Goal: Transaction & Acquisition: Book appointment/travel/reservation

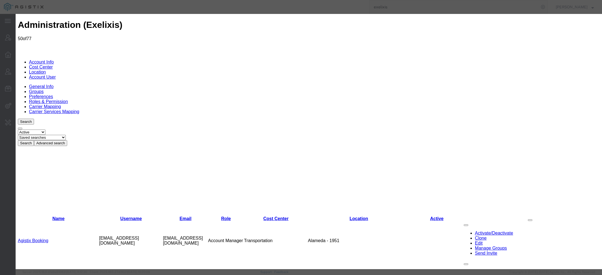
scroll to position [292, 0]
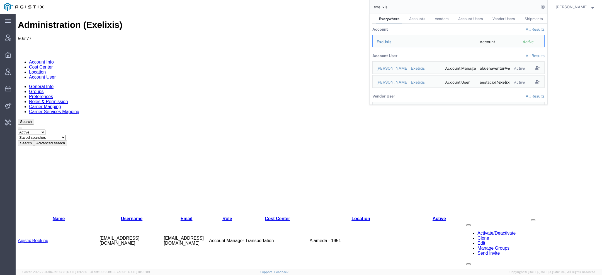
drag, startPoint x: 399, startPoint y: 9, endPoint x: 340, endPoint y: 1, distance: 59.5
click at [340, 1] on div "exelixis Everywhere Accounts Vendors Account Users Vendor Users Shipments Accou…" at bounding box center [297, 7] width 500 height 14
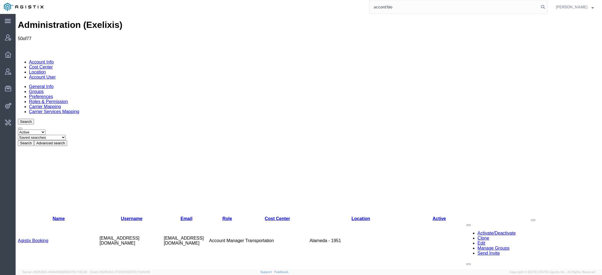
type input "accord bio"
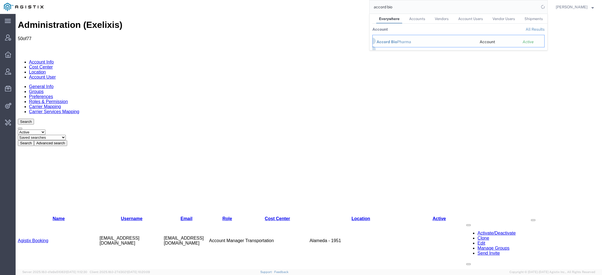
click at [385, 42] on span "Accord Bio" at bounding box center [386, 42] width 21 height 4
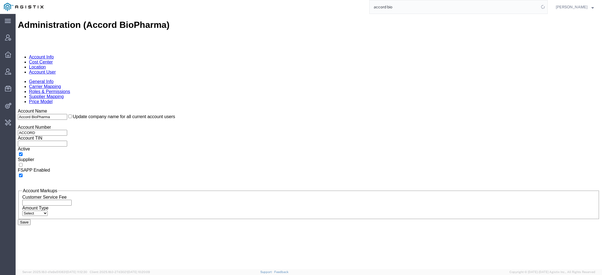
click at [56, 70] on link "Account User" at bounding box center [42, 72] width 27 height 5
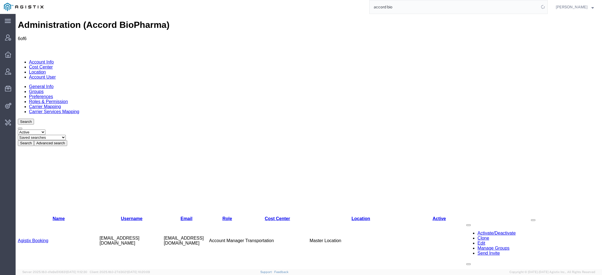
click at [42, 275] on link "Agistix Services" at bounding box center [33, 279] width 31 height 5
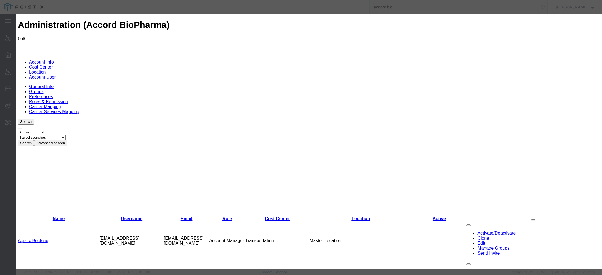
select select "COSTCENTER"
select select "2347869"
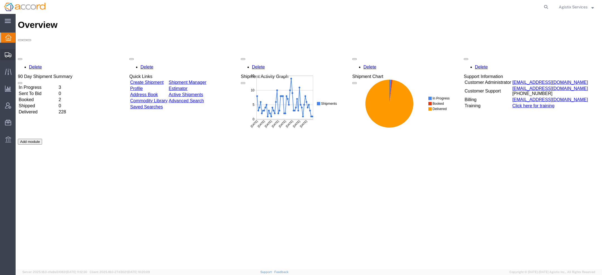
click at [0, 0] on span "Create Shipment" at bounding box center [0, 0] width 0 height 0
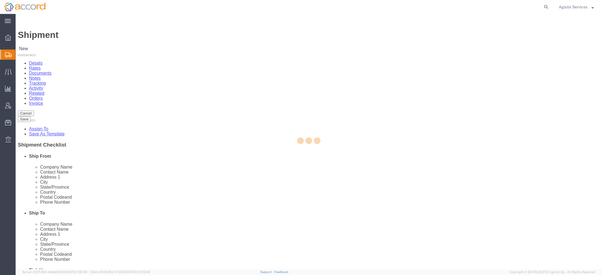
select select
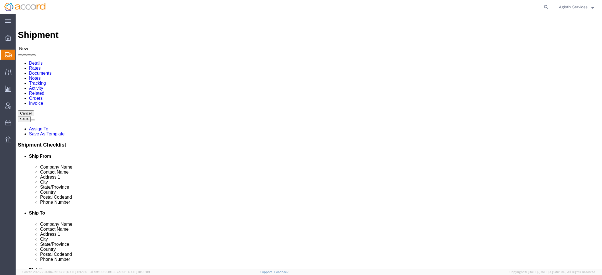
click icon
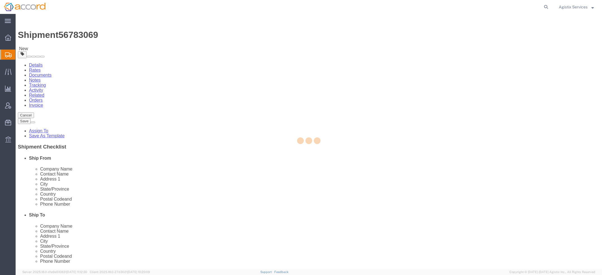
select select "CBOX"
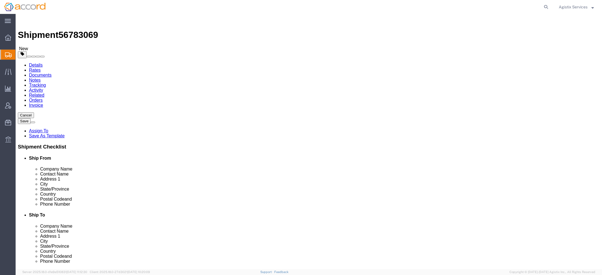
click input "checkbox"
checkbox input "true"
click button "Cancel"
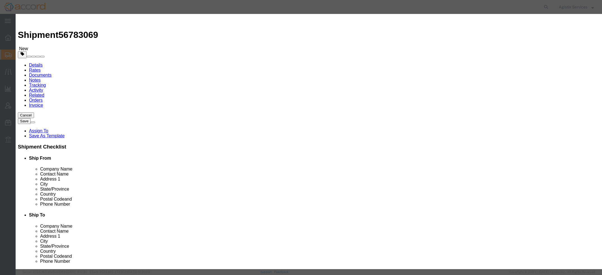
click button "Yes"
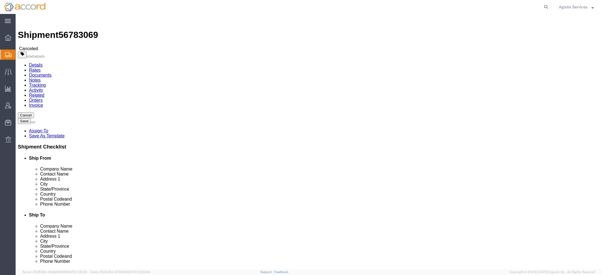
click at [591, 7] on strong "button" at bounding box center [592, 7] width 3 height 2
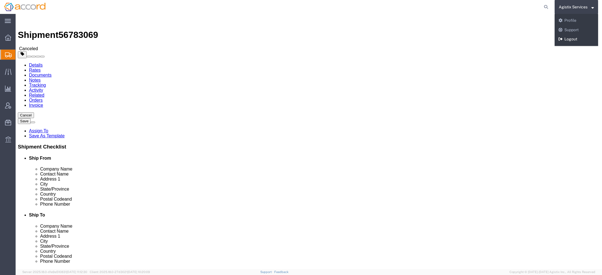
drag, startPoint x: 556, startPoint y: 23, endPoint x: 572, endPoint y: 37, distance: 21.1
click at [572, 37] on link "Logout" at bounding box center [575, 39] width 43 height 9
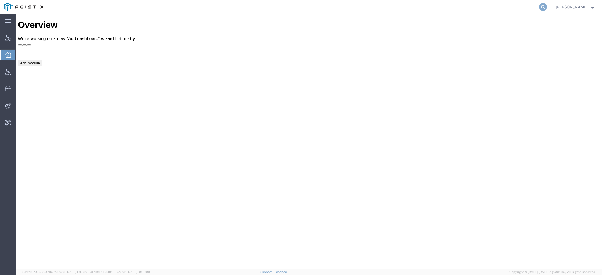
click at [546, 4] on icon at bounding box center [543, 7] width 8 height 8
paste input "[EMAIL_ADDRESS][DOMAIN_NAME]"
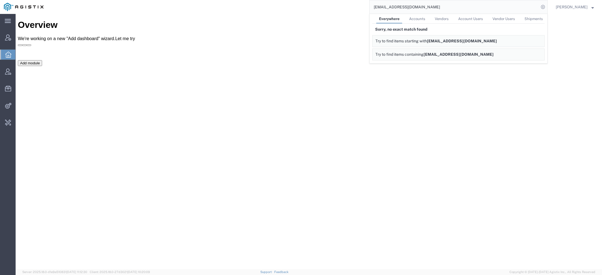
drag, startPoint x: 385, startPoint y: 7, endPoint x: 319, endPoint y: 7, distance: 66.6
click at [336, 7] on div "[EMAIL_ADDRESS][DOMAIN_NAME] Everywhere Accounts Vendors Account Users Vendor U…" at bounding box center [297, 7] width 500 height 14
drag, startPoint x: 419, startPoint y: 5, endPoint x: 236, endPoint y: -15, distance: 184.3
click at [236, 0] on html "main_menu Created with Sketch. Collapse Menu Account Manager Overview Vendor Ma…" at bounding box center [301, 137] width 602 height 275
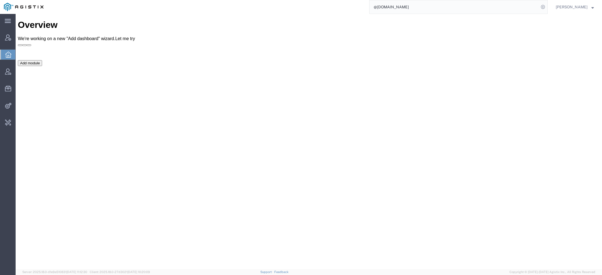
paste input "LANCS"
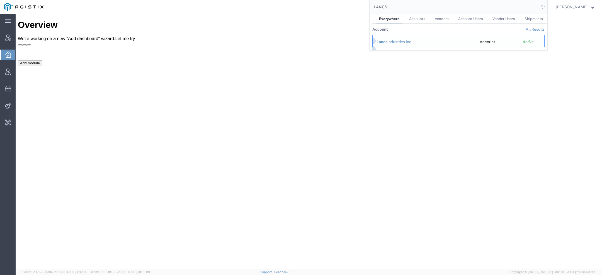
click at [392, 40] on div "Lancs Industries Inc" at bounding box center [423, 42] width 95 height 6
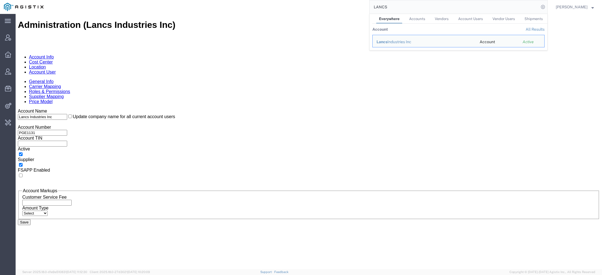
click at [56, 70] on link "Account User" at bounding box center [42, 72] width 27 height 5
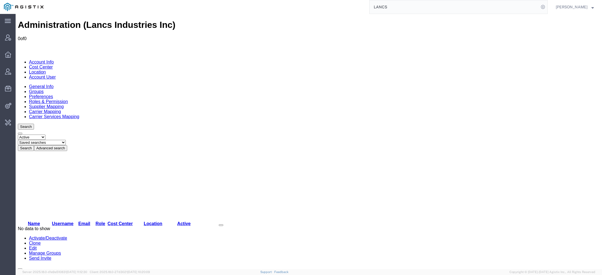
drag, startPoint x: 394, startPoint y: 10, endPoint x: 288, endPoint y: -5, distance: 107.0
click at [288, 0] on html "main_menu Created with Sketch. Collapse Menu Account Manager Overview Vendor Ma…" at bounding box center [301, 137] width 602 height 275
paste input "n"
type input "syneos"
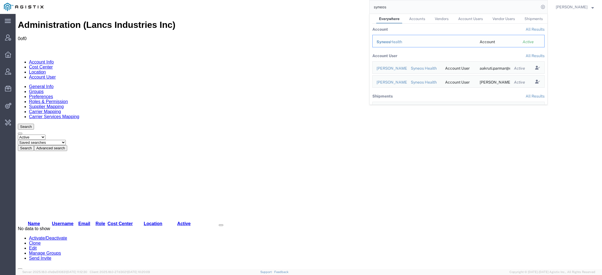
click at [384, 41] on span "Syneos" at bounding box center [383, 42] width 14 height 4
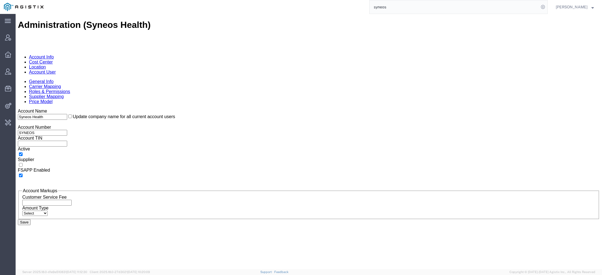
click at [56, 70] on link "Account User" at bounding box center [42, 72] width 27 height 5
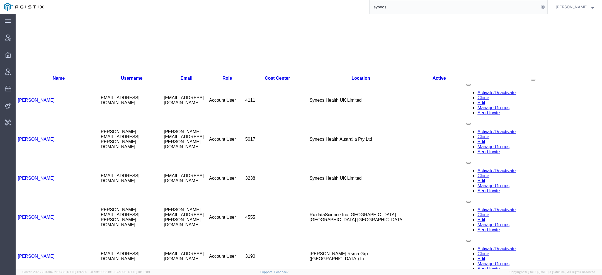
scroll to position [141, 0]
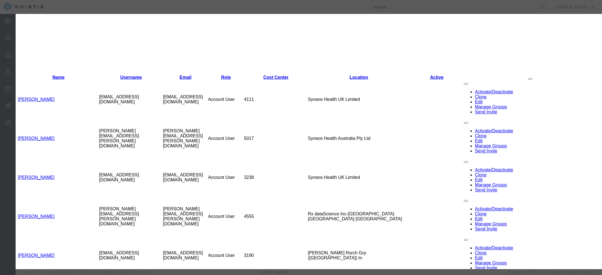
select select "DEPARTMENT"
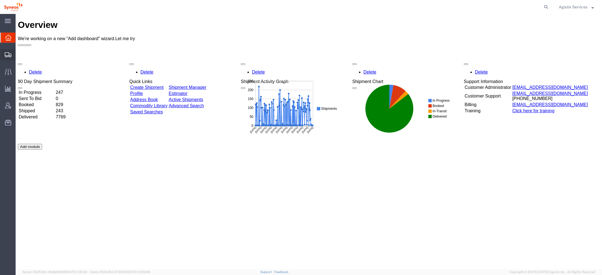
click at [7, 54] on icon at bounding box center [8, 54] width 7 height 5
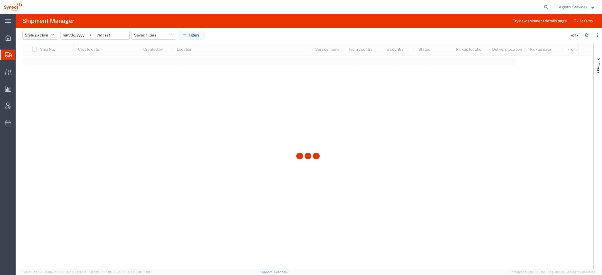
click at [36, 35] on button "Status: Active" at bounding box center [40, 35] width 36 height 9
click at [38, 65] on span "All" at bounding box center [55, 64] width 65 height 9
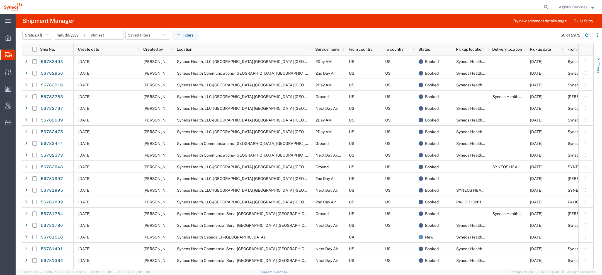
click at [599, 67] on span "Filters" at bounding box center [597, 67] width 4 height 11
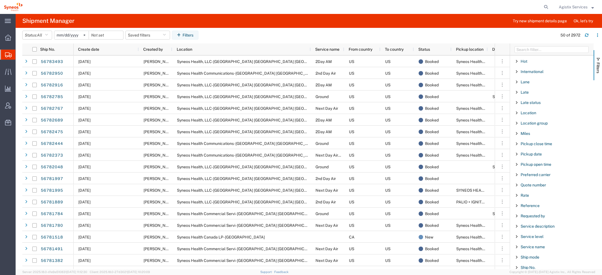
scroll to position [267, 0]
click at [529, 70] on span "International" at bounding box center [531, 72] width 23 height 4
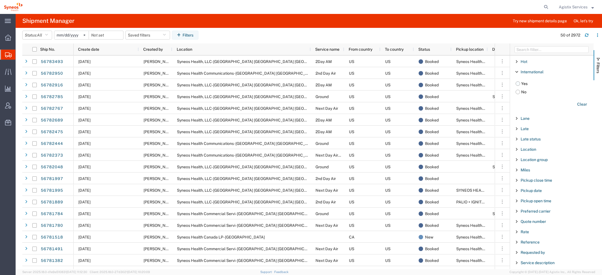
click at [520, 83] on label "Yes" at bounding box center [554, 83] width 78 height 8
click at [0, 0] on input "Yes" at bounding box center [0, 0] width 0 height 0
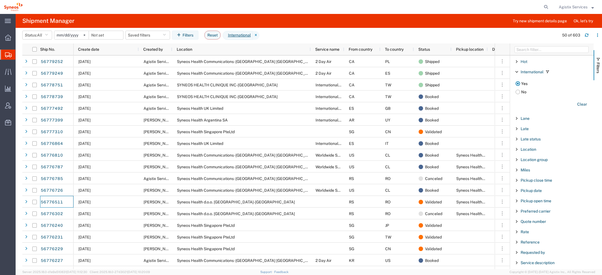
click at [566, 8] on span "Agistix Services" at bounding box center [572, 7] width 29 height 6
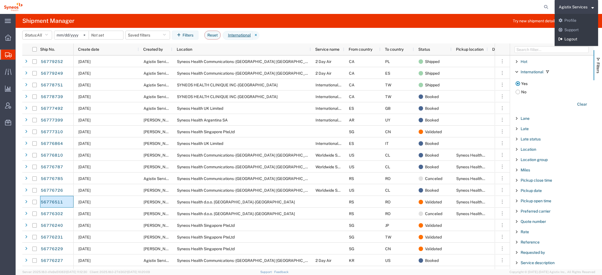
click at [572, 39] on link "Logout" at bounding box center [575, 39] width 43 height 9
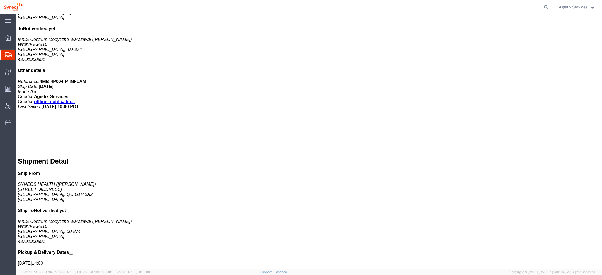
scroll to position [220, 0]
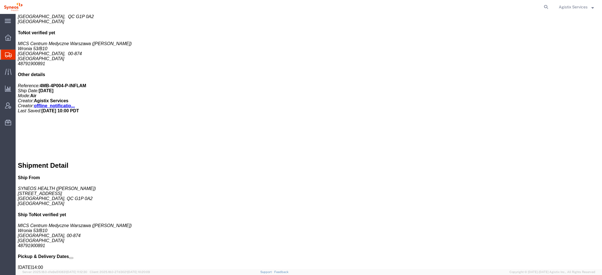
click link "Notes"
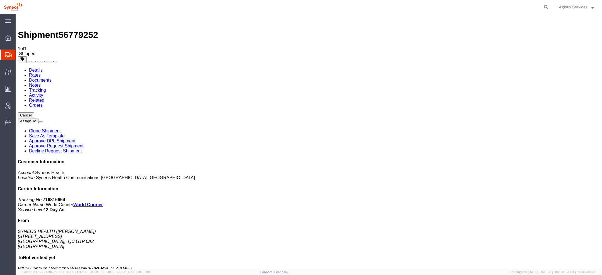
click at [37, 68] on link "Details" at bounding box center [36, 70] width 14 height 5
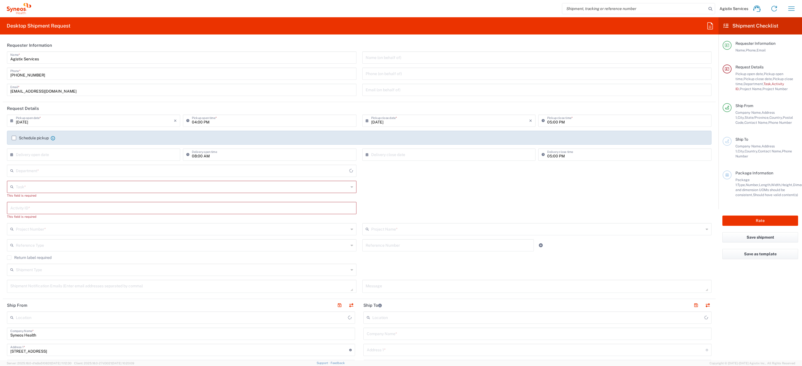
type input "Syneos Health Communications-[GEOGRAPHIC_DATA] [GEOGRAPHIC_DATA]"
type input "4510"
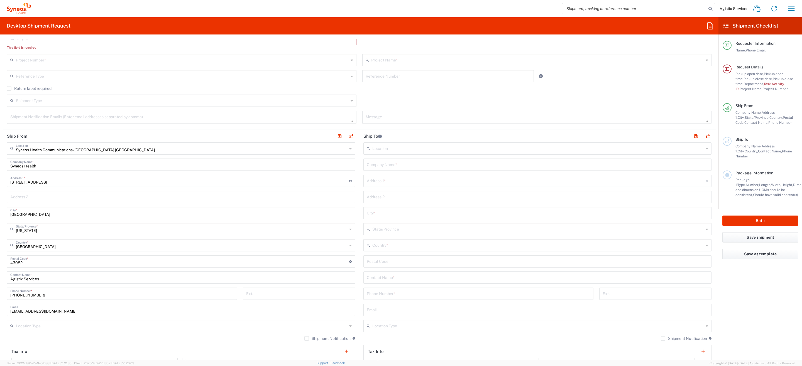
scroll to position [531, 0]
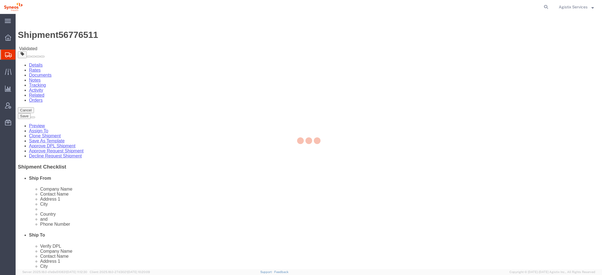
select select "63774"
select select
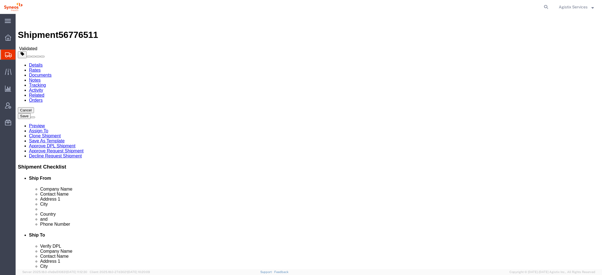
click icon
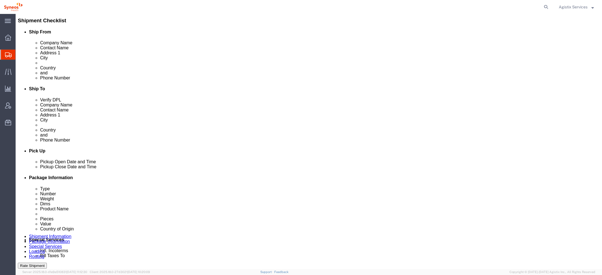
scroll to position [144, 0]
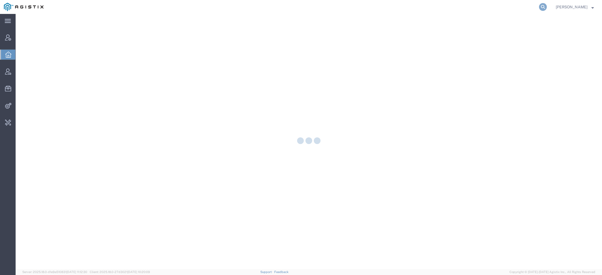
click at [542, 6] on icon at bounding box center [543, 7] width 8 height 8
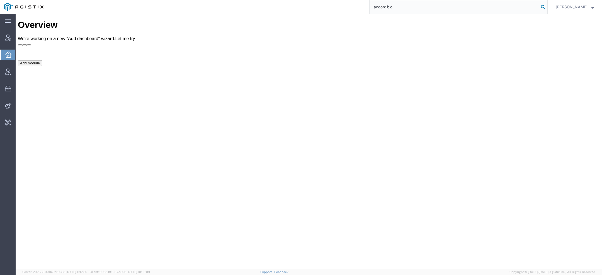
type input "accord bio"
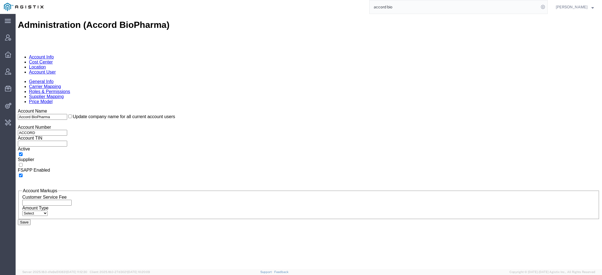
click at [56, 70] on link "Account User" at bounding box center [42, 72] width 27 height 5
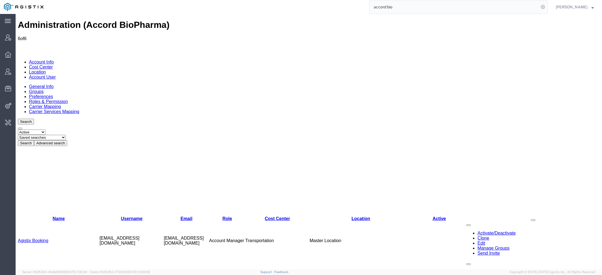
click at [39, 275] on link "Agistix Services" at bounding box center [33, 279] width 31 height 5
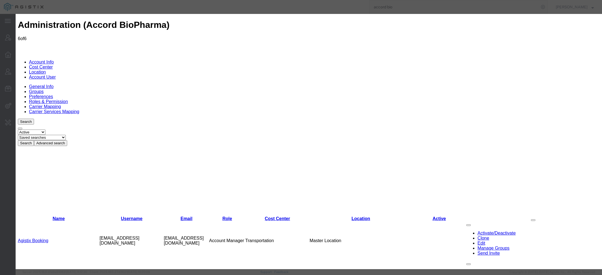
select select "COSTCENTER"
select select "2347869"
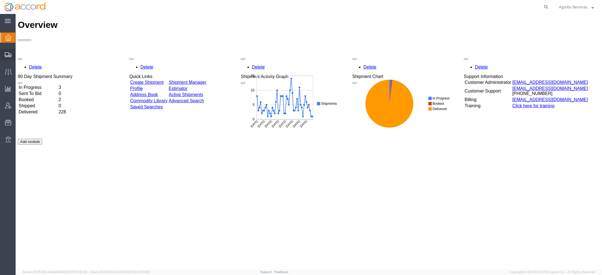
click at [0, 0] on span "Create Shipment" at bounding box center [0, 0] width 0 height 0
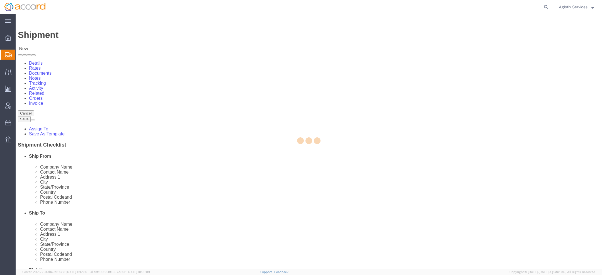
select select
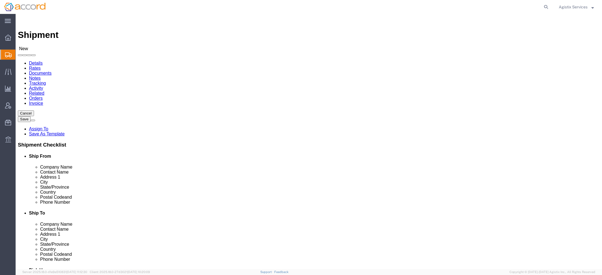
click link "Special Services"
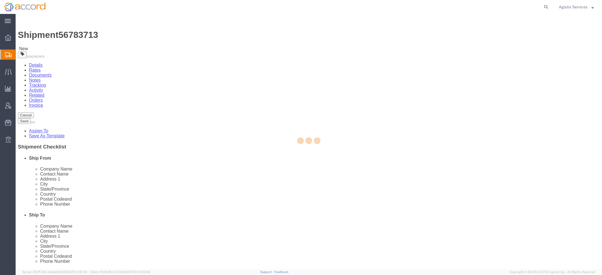
select select
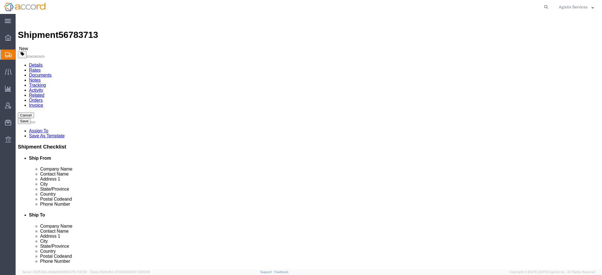
click link "Special Services"
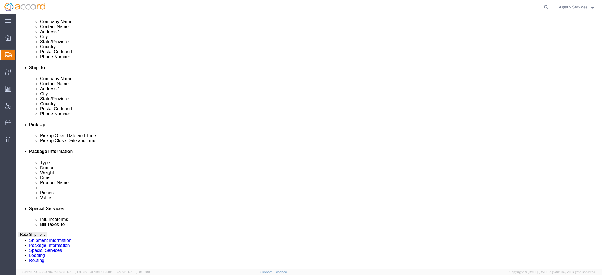
scroll to position [148, 0]
click select "Select Gift Personal Effects Repair/Warranty Return Sample Sold Temporary/Not S…"
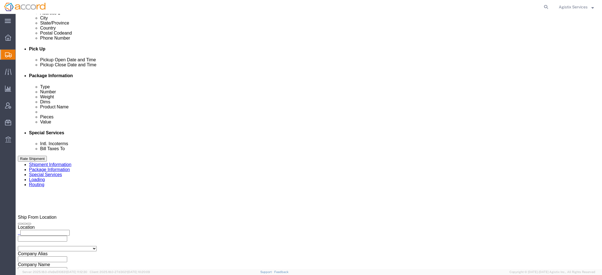
scroll to position [226, 0]
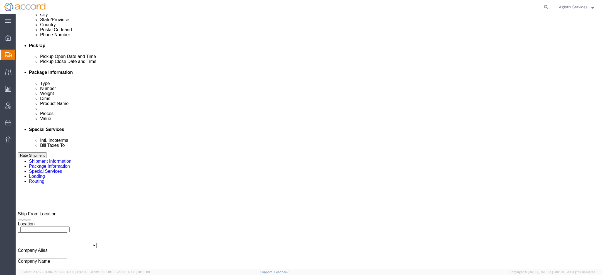
click select "Select Gift Personal Effects Repair/Warranty Return Sample Sold Temporary/Not S…"
drag, startPoint x: 560, startPoint y: 8, endPoint x: 565, endPoint y: 8, distance: 5.0
click at [560, 8] on span "Agistix Services" at bounding box center [572, 7] width 29 height 6
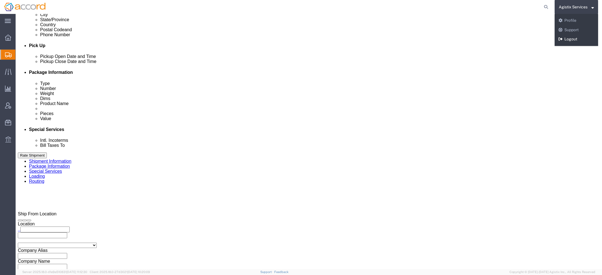
click at [569, 40] on link "Logout" at bounding box center [575, 39] width 43 height 9
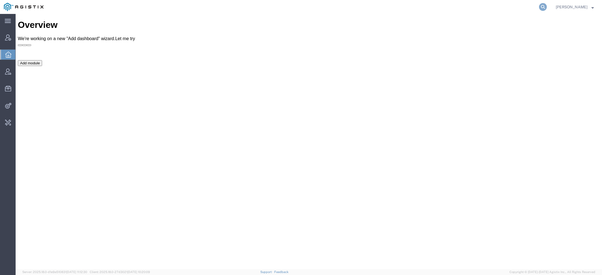
click at [543, 10] on icon at bounding box center [543, 7] width 8 height 8
type input "pg&e"
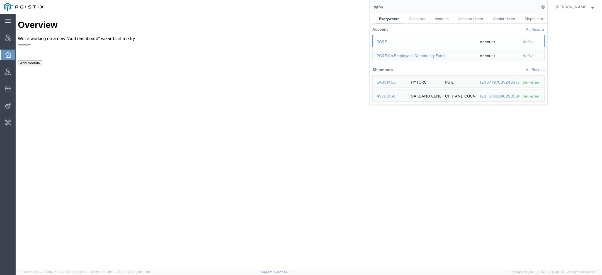
click at [381, 42] on div "PG&E" at bounding box center [423, 42] width 95 height 6
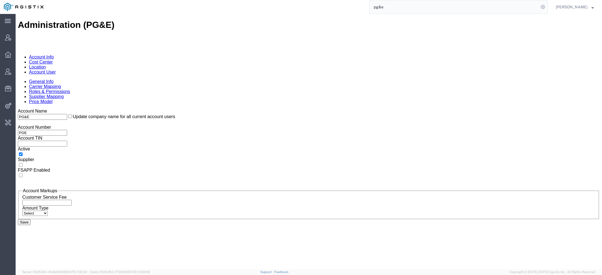
click at [56, 70] on link "Account User" at bounding box center [42, 72] width 27 height 5
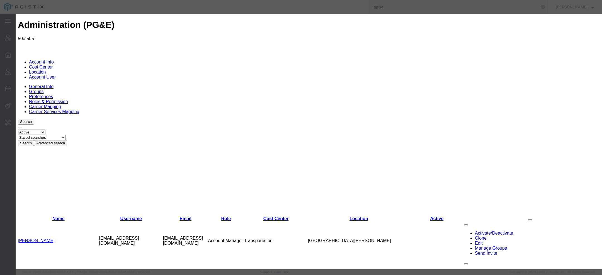
select select "COSTCENTER"
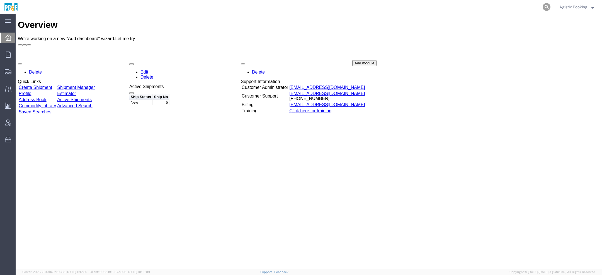
click at [546, 7] on icon at bounding box center [546, 7] width 8 height 8
paste input "56783080"
type input "56783080"
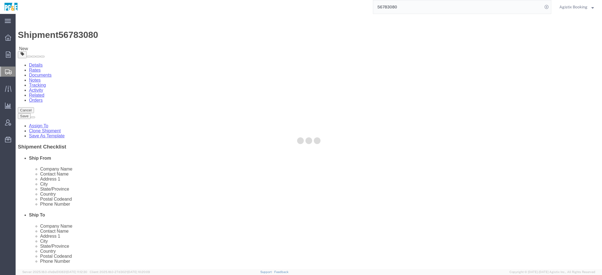
select select
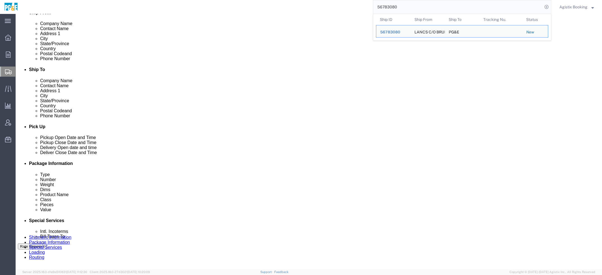
scroll to position [154, 0]
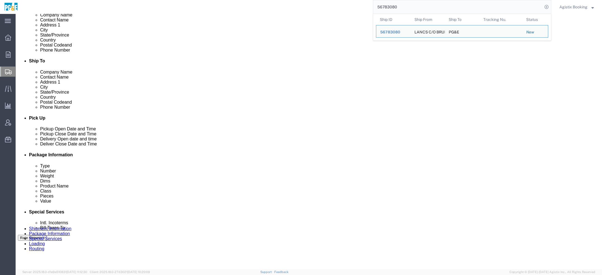
click div
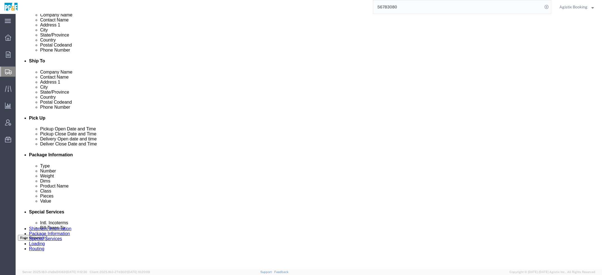
scroll to position [310, 0]
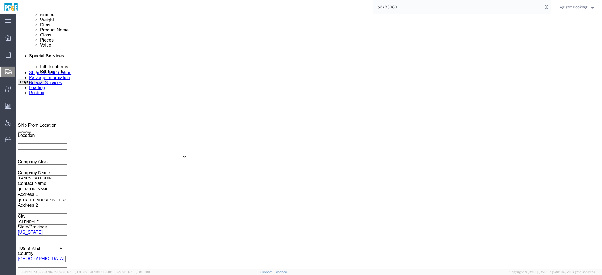
click button "Apply"
click div "Sep 19 2025 5:00 PM"
type input "1:00 PM"
click button "Apply"
click div
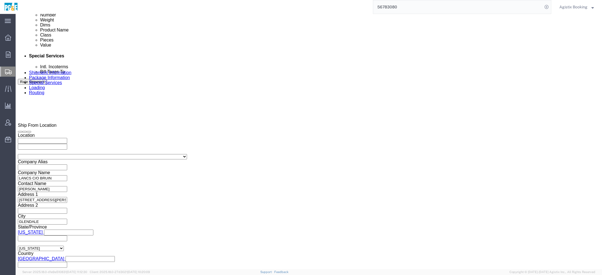
type input "5:00 PM"
click button "Apply"
click link "Package Information"
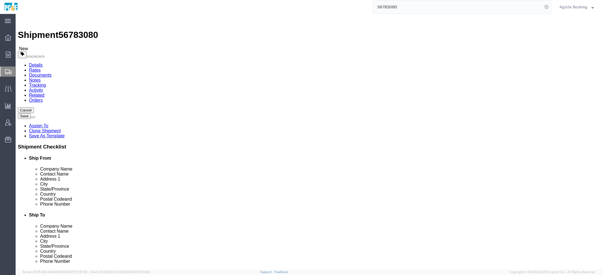
click link "Notes"
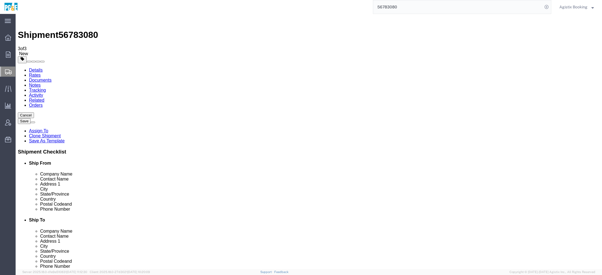
click at [39, 68] on link "Details" at bounding box center [36, 70] width 14 height 5
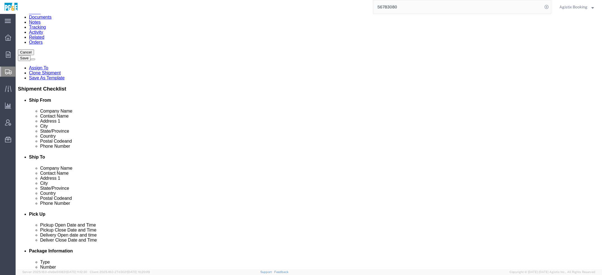
click icon
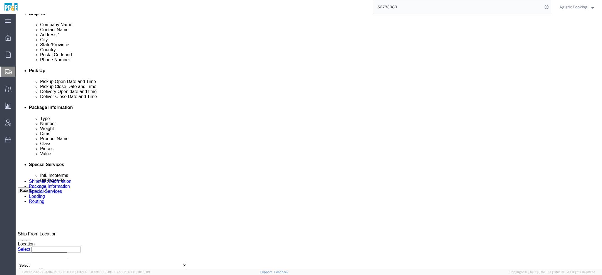
scroll to position [286, 0]
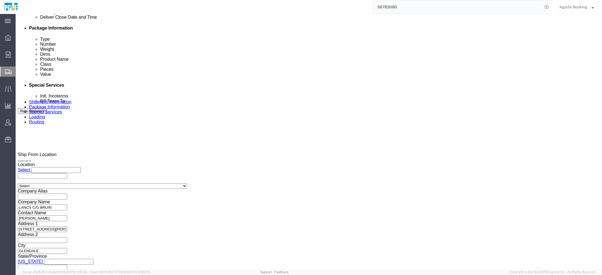
click textarea
paste textarea "Shipment #XXXXXXX has been booked. Once confirmed by the carrier, the BOL will …"
click span "56783080"
copy span "56783080"
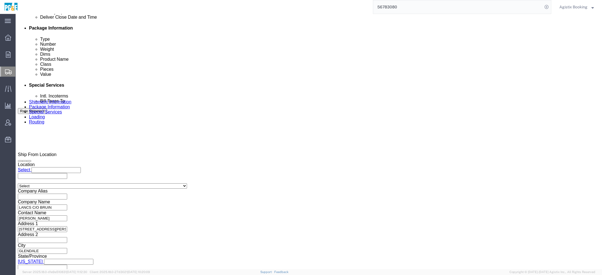
click textarea "Shipment #XXXXXXX has been booked. Once confirmed by the carrier, the BOL will …"
paste textarea "56783080"
type textarea "Shipment #56783080 has been booked. Once confirmed by the carrier, the BOL will…"
click button "Rate Shipment"
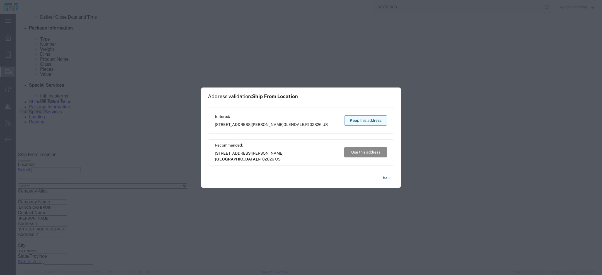
click at [363, 118] on button "Keep this address" at bounding box center [365, 120] width 43 height 10
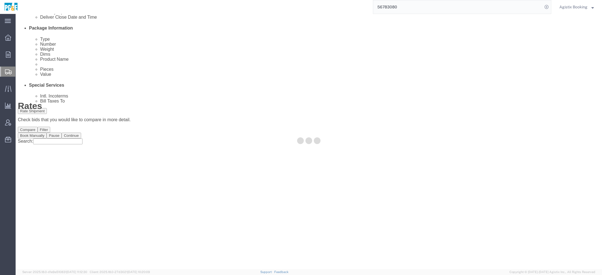
scroll to position [0, 0]
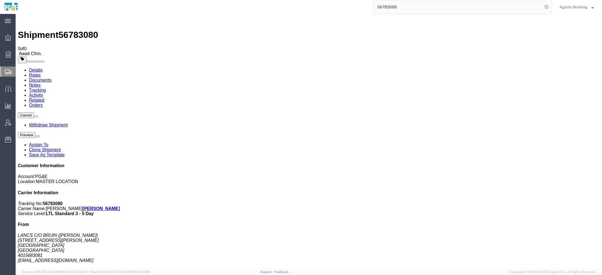
click at [569, 7] on span "Agistix Booking" at bounding box center [573, 7] width 28 height 6
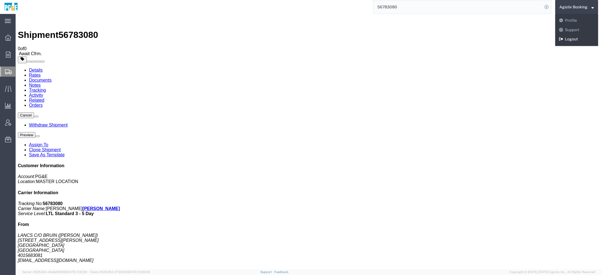
click at [564, 38] on link "Logout" at bounding box center [576, 39] width 43 height 9
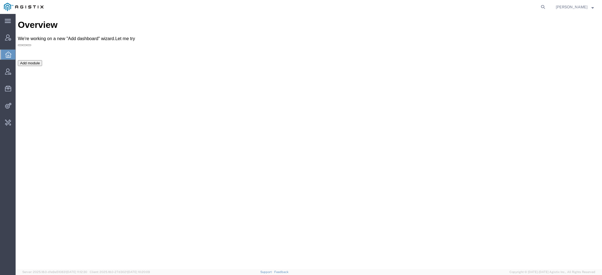
click at [547, 3] on form at bounding box center [542, 7] width 9 height 14
click at [545, 5] on icon at bounding box center [543, 7] width 8 height 8
paste input "56750797"
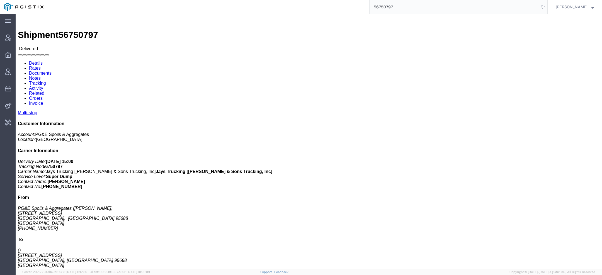
click link "Documents"
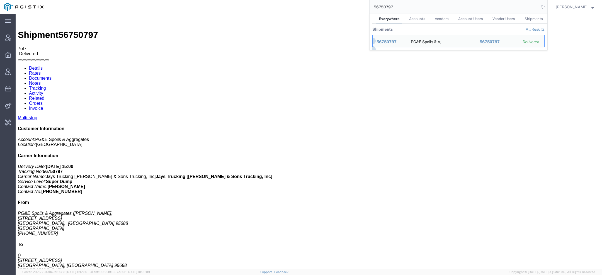
click at [387, 9] on input "56750797" at bounding box center [453, 6] width 169 height 13
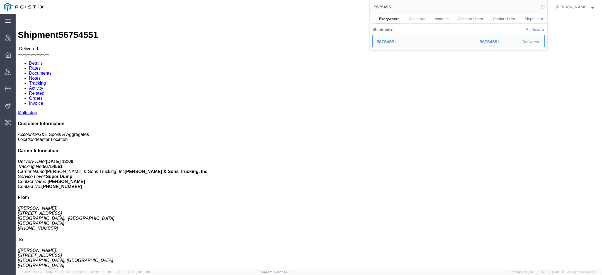
click link "Documents"
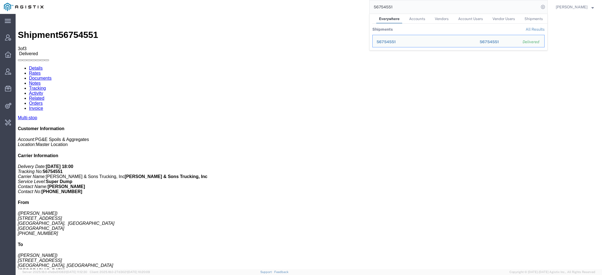
drag, startPoint x: 410, startPoint y: 5, endPoint x: 221, endPoint y: 5, distance: 189.1
click at [257, 5] on div "56754551 Everywhere Accounts Vendors Account Users Vendor Users Shipments Shipm…" at bounding box center [297, 7] width 500 height 14
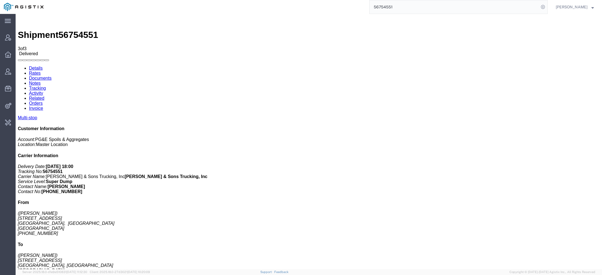
paste input "682350"
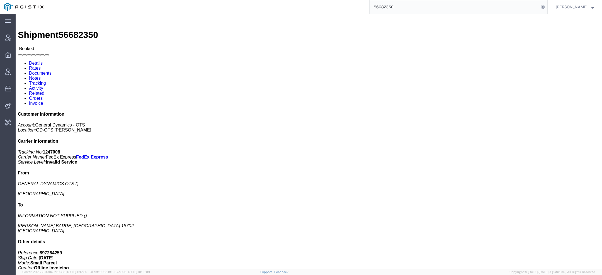
click link "Activity"
click div
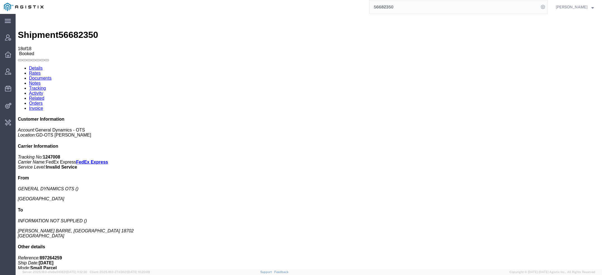
copy td "GEDOTS_20250829_WIP_Export_0011"
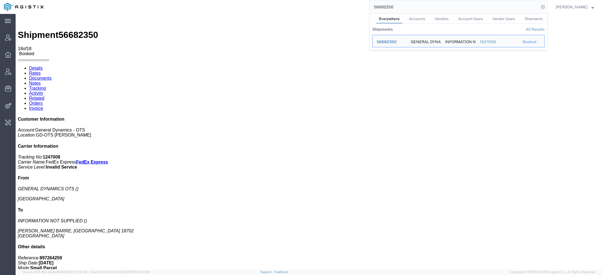
drag, startPoint x: 409, startPoint y: 7, endPoint x: 181, endPoint y: -6, distance: 228.7
click at [181, 0] on html "main_menu Created with Sketch. Collapse Menu Account Manager Overview Vendor Ma…" at bounding box center [301, 137] width 602 height 275
paste input "940987739142"
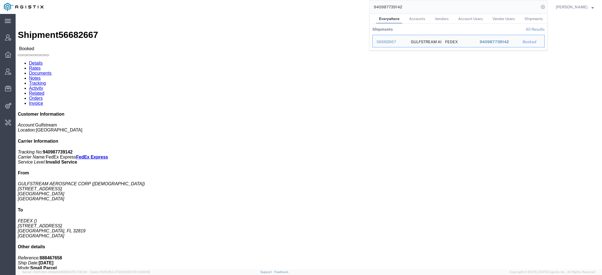
click link "Activity"
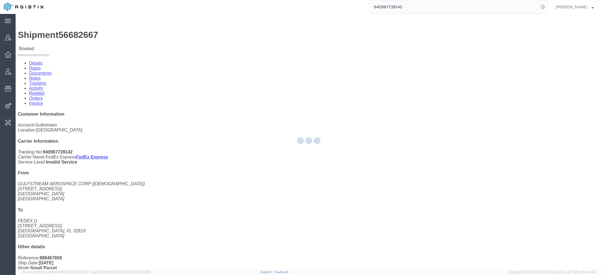
click at [139, 32] on div at bounding box center [309, 141] width 586 height 255
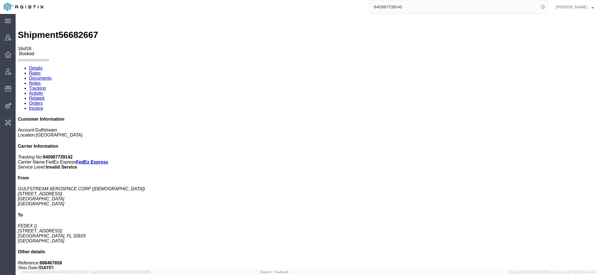
copy td "GD_UniversalUnify_GEDYGS_202524_0010"
drag, startPoint x: 410, startPoint y: 6, endPoint x: 154, endPoint y: -9, distance: 256.6
click at [154, 0] on html "main_menu Created with Sketch. Collapse Menu Account Manager Overview Vendor Ma…" at bounding box center [301, 137] width 602 height 275
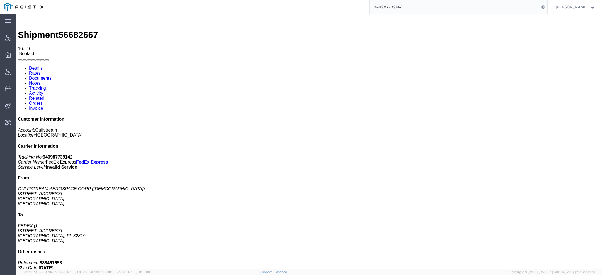
paste input "6923044365"
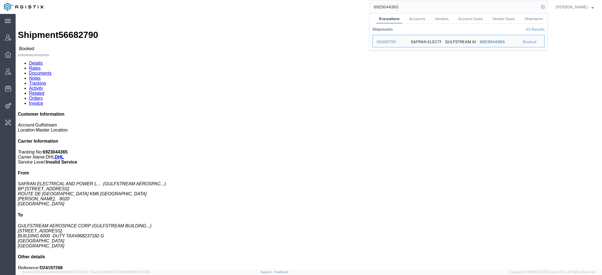
click link "Activity"
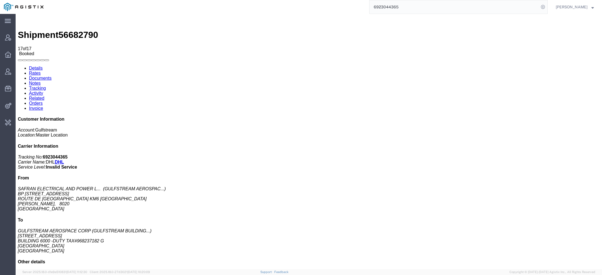
copy td "GD_UniversalUnify_GEDYGS_202517_0029"
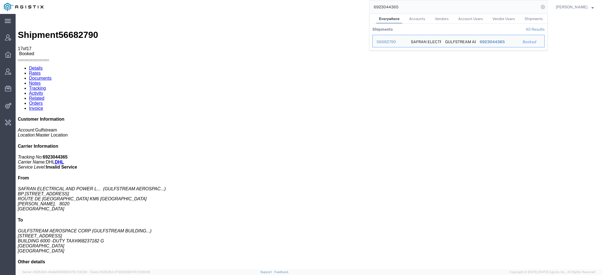
drag, startPoint x: 399, startPoint y: 7, endPoint x: 219, endPoint y: -13, distance: 181.5
click at [219, 0] on html "main_menu Created with Sketch. Collapse Menu Account Manager Overview Vendor Ma…" at bounding box center [301, 137] width 602 height 275
paste input "1171649"
click at [393, 42] on div "56683089" at bounding box center [389, 42] width 26 height 6
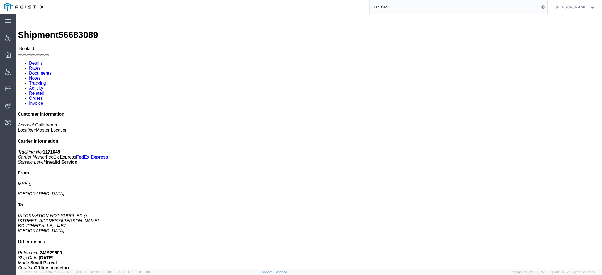
click link "Activity"
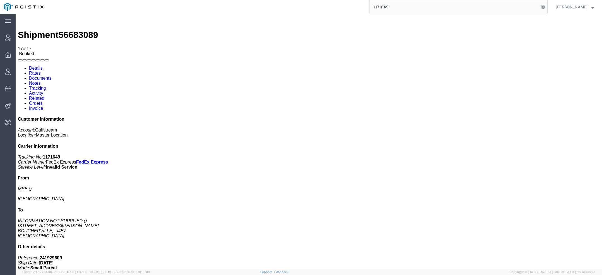
copy td "GD_UniversalUnify_GEDYGS_202535_0003"
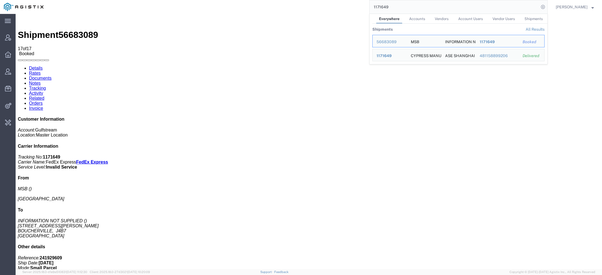
drag, startPoint x: 398, startPoint y: 6, endPoint x: 178, endPoint y: -33, distance: 223.5
click at [178, 0] on html "main_menu Created with Sketch. Collapse Menu Account Manager Overview Vendor Ma…" at bounding box center [301, 137] width 602 height 275
paste input "940988622150"
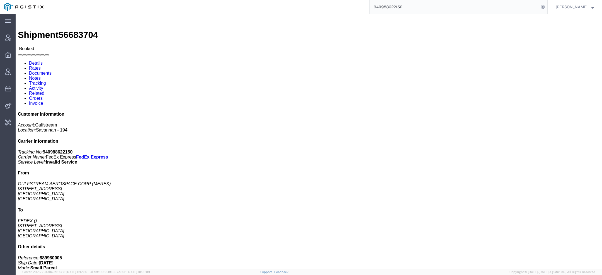
click link "Activity"
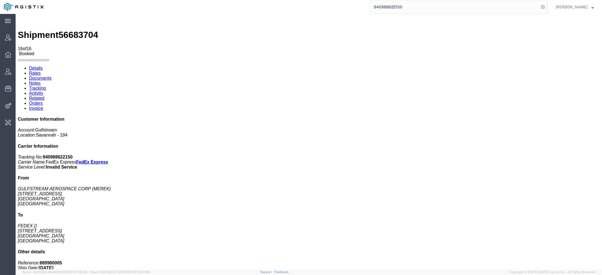
copy td "GD_UniversalUnify_GEDYGS_202526_0015_0001"
drag, startPoint x: 409, startPoint y: 8, endPoint x: 301, endPoint y: -6, distance: 109.0
click at [301, 0] on html "main_menu Created with Sketch. Collapse Menu Account Manager Overview Vendor Ma…" at bounding box center [301, 137] width 602 height 275
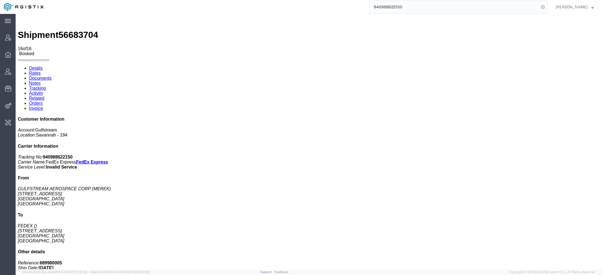
paste input "7027"
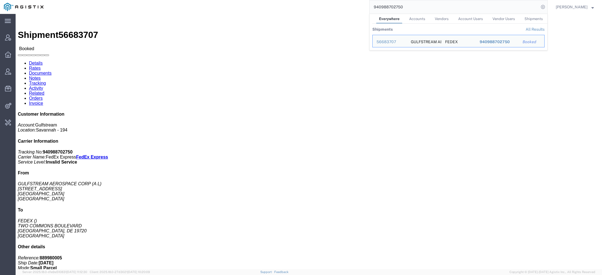
click link "Activity"
click div
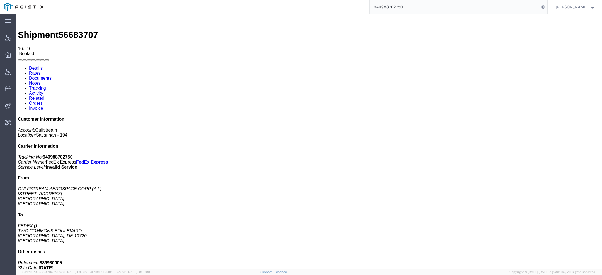
copy td "GD_UniversalUnify_GEDYGS_202526_0015_0001"
click at [73, 155] on b "940988702750" at bounding box center [58, 157] width 30 height 5
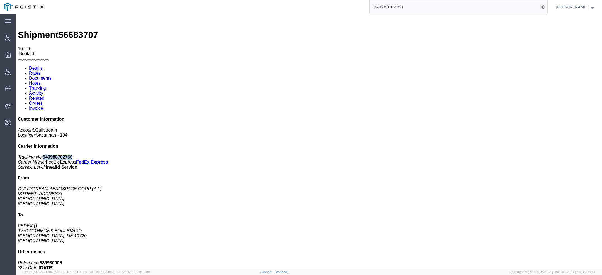
click at [73, 155] on b "940988702750" at bounding box center [58, 157] width 30 height 5
copy b "940988702750"
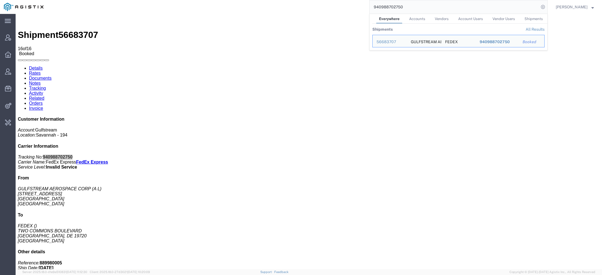
drag, startPoint x: 416, startPoint y: 6, endPoint x: 227, endPoint y: -8, distance: 189.5
click at [227, 0] on html "main_menu Created with Sketch. Collapse Menu Account Manager Overview Vendor Ma…" at bounding box center [301, 137] width 602 height 275
paste input "678071145"
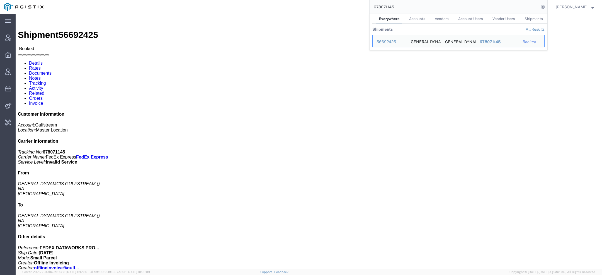
click link "Activity"
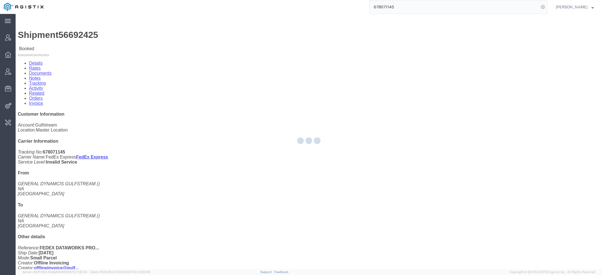
click at [136, 33] on div at bounding box center [309, 141] width 586 height 255
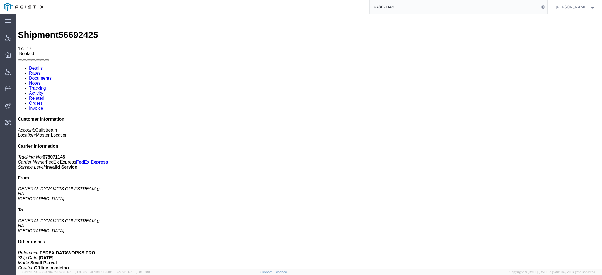
copy td "GD_UniversalUnify_GEDYGS_202525_0006_0001"
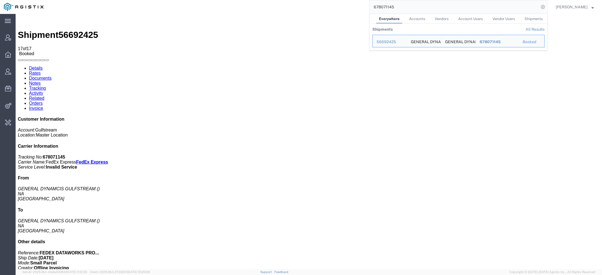
drag, startPoint x: 400, startPoint y: 6, endPoint x: 231, endPoint y: 4, distance: 169.6
click at [269, 6] on div "678071145 Everywhere Accounts Vendors Account Users Vendor Users Shipments Ship…" at bounding box center [297, 7] width 500 height 14
paste input "1417578"
click at [392, 40] on div "56727141" at bounding box center [389, 42] width 26 height 6
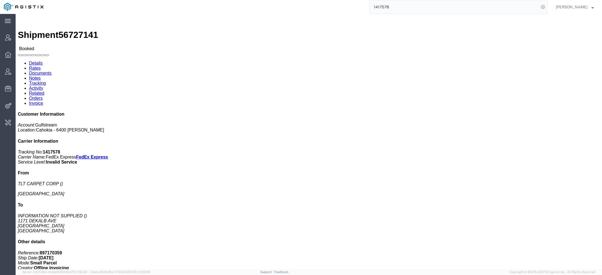
click link "Activity"
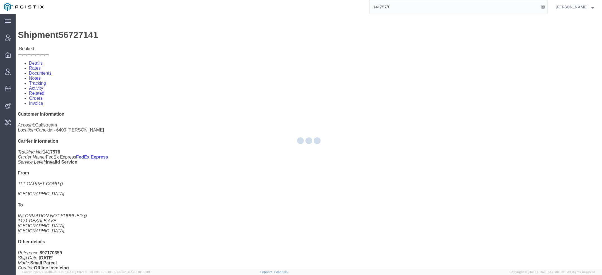
click at [144, 37] on div at bounding box center [309, 141] width 586 height 255
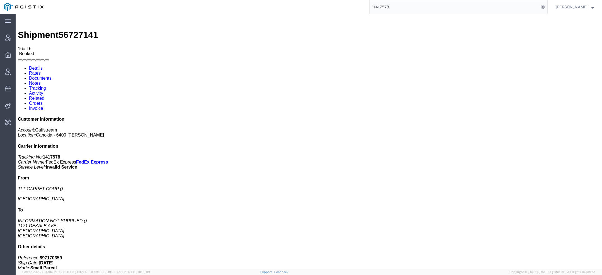
drag, startPoint x: 397, startPoint y: 7, endPoint x: 212, endPoint y: 5, distance: 184.1
click at [222, 5] on div "1417578" at bounding box center [297, 7] width 500 height 14
paste input "566007"
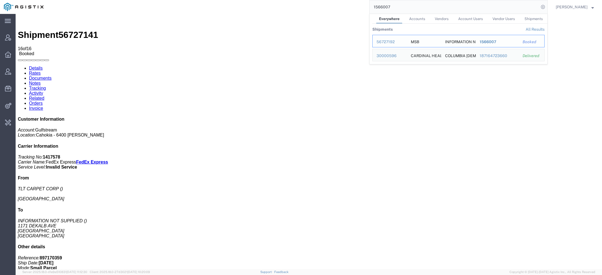
click at [387, 42] on div "56727192" at bounding box center [389, 42] width 26 height 6
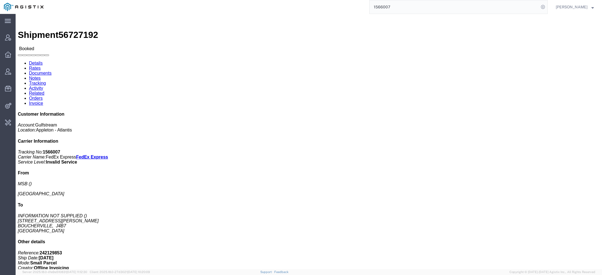
click link "Activity"
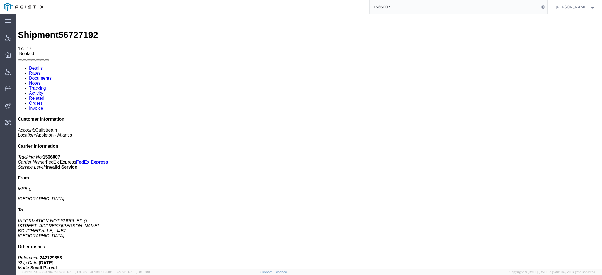
copy td "GD_UniversalUnify_GEDYGS_202536_0002"
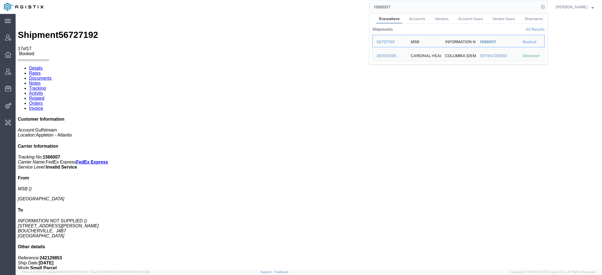
drag, startPoint x: 401, startPoint y: 3, endPoint x: 307, endPoint y: 2, distance: 94.1
click at [307, 2] on div "1566007 Everywhere Accounts Vendors Account Users Vendor Users Shipments Shipme…" at bounding box center [297, 7] width 500 height 14
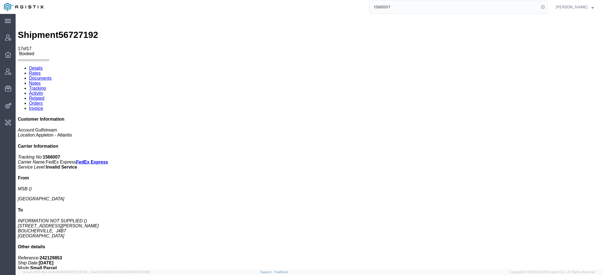
paste input "1389575"
drag, startPoint x: 402, startPoint y: 1, endPoint x: 361, endPoint y: 1, distance: 41.5
click at [361, 1] on div "13895751566007" at bounding box center [297, 7] width 500 height 14
click at [384, 5] on input "13895751566007" at bounding box center [453, 6] width 169 height 13
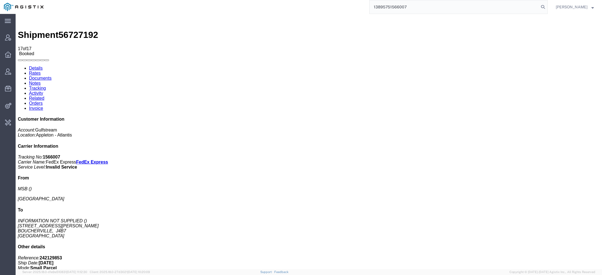
paste input "search"
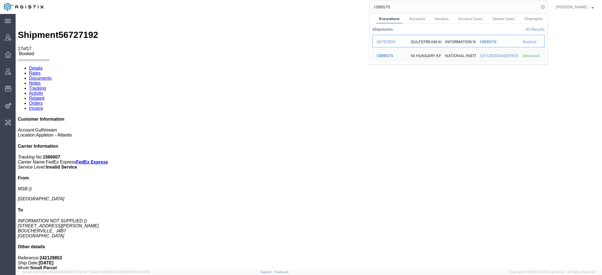
click at [397, 40] on div "56727200" at bounding box center [389, 42] width 26 height 6
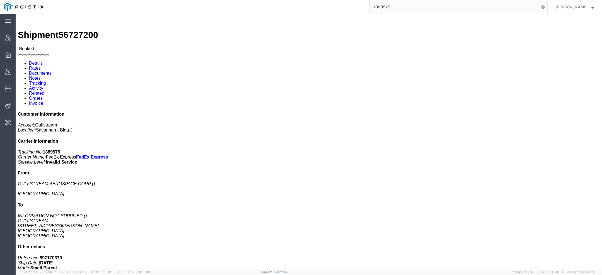
click link "Activity"
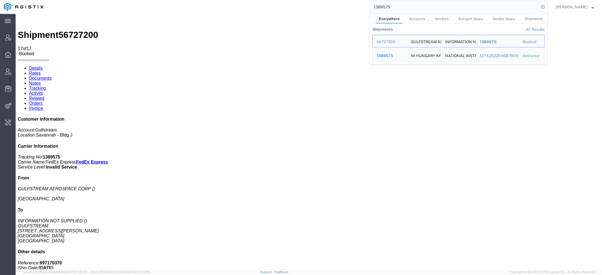
drag, startPoint x: 403, startPoint y: 8, endPoint x: 266, endPoint y: 0, distance: 136.7
click at [266, 0] on div "1389575 Everywhere Accounts Vendors Account Users Vendor Users Shipments Shipme…" at bounding box center [297, 7] width 500 height 14
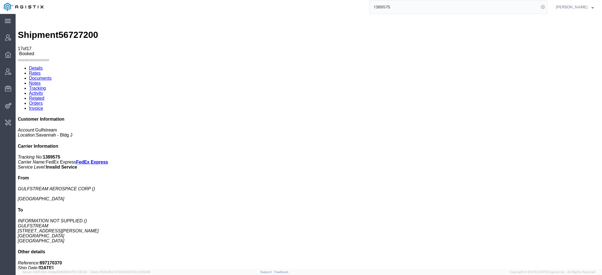
paste input "45130"
type input "1345130"
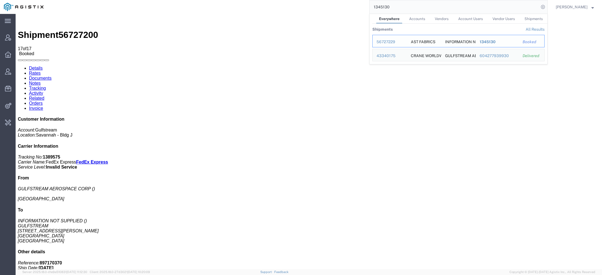
drag, startPoint x: 392, startPoint y: 39, endPoint x: 377, endPoint y: 25, distance: 20.7
click at [392, 39] on div "56727229" at bounding box center [389, 42] width 26 height 6
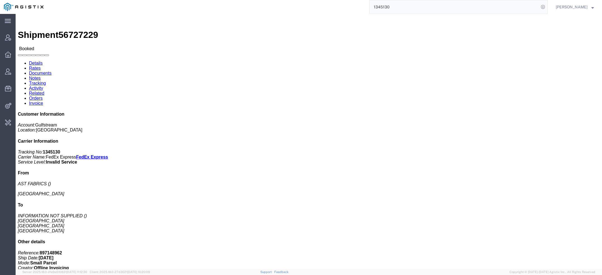
click link "Activity"
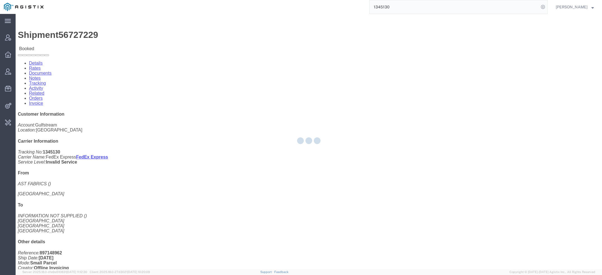
click at [142, 37] on div at bounding box center [309, 141] width 586 height 255
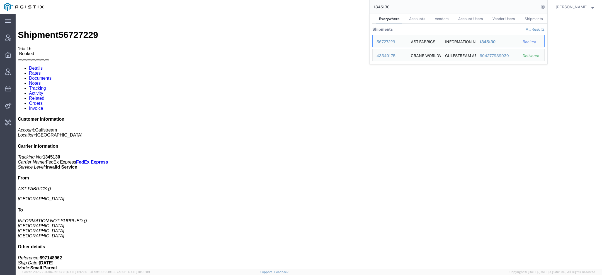
drag, startPoint x: 396, startPoint y: 5, endPoint x: 337, endPoint y: 1, distance: 59.2
click at [350, 5] on div "1345130 Everywhere Accounts Vendors Account Users Vendor Users Shipments Shipme…" at bounding box center [297, 7] width 500 height 14
paste input "search"
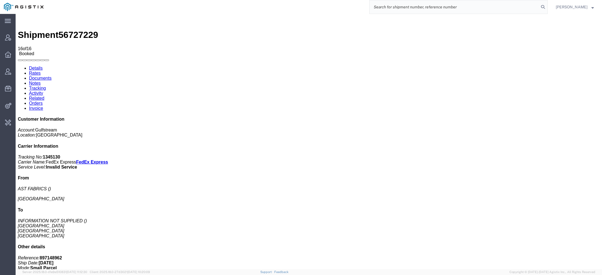
paste input "1656043"
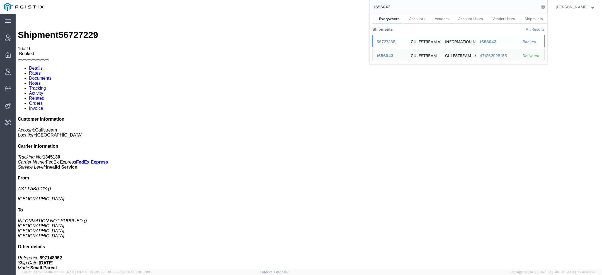
click at [383, 41] on div "56727285" at bounding box center [389, 42] width 26 height 6
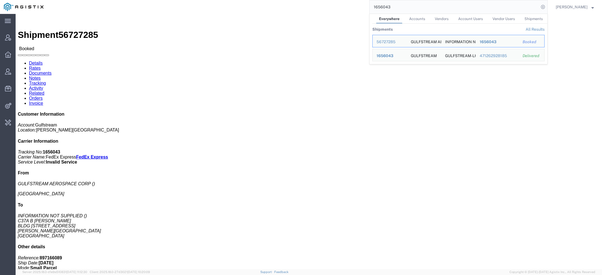
drag, startPoint x: 391, startPoint y: 8, endPoint x: 351, endPoint y: 4, distance: 40.9
click at [351, 4] on div "1656043 Everywhere Accounts Vendors Account Users Vendor Users Shipments Shipme…" at bounding box center [297, 7] width 500 height 14
click link "Activity"
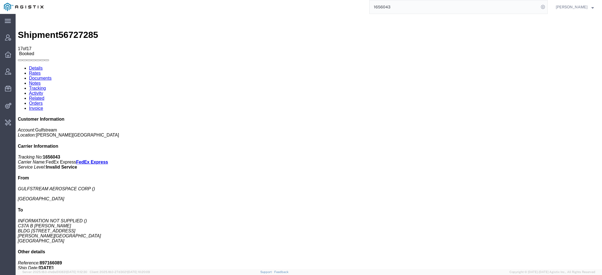
drag, startPoint x: 401, startPoint y: 7, endPoint x: 293, endPoint y: -11, distance: 110.0
click at [293, 0] on html "main_menu Created with Sketch. Collapse Menu Account Manager Overview Vendor Ma…" at bounding box center [301, 137] width 602 height 275
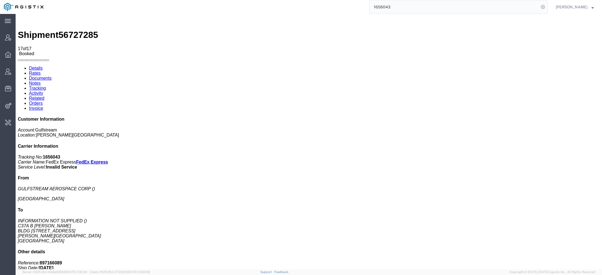
paste input "857795"
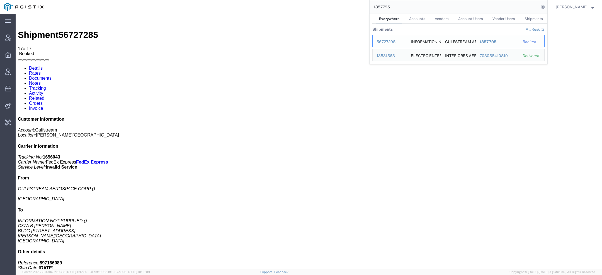
click at [387, 40] on div "56727298" at bounding box center [389, 42] width 26 height 6
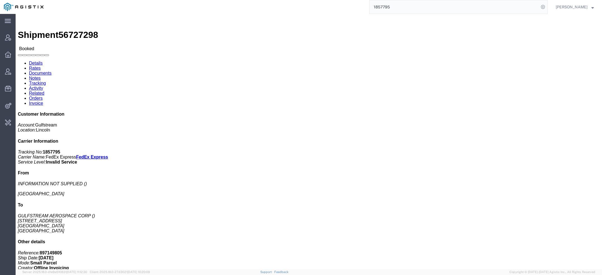
click link "Activity"
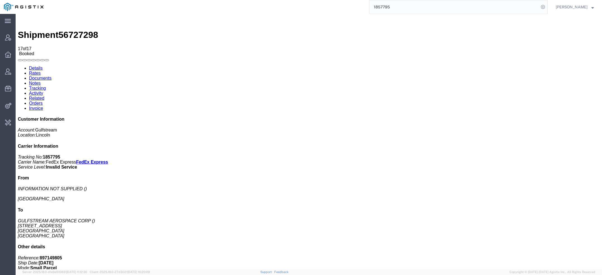
click at [60, 155] on b "1857795" at bounding box center [51, 157] width 17 height 5
drag, startPoint x: 397, startPoint y: 8, endPoint x: 215, endPoint y: -11, distance: 183.7
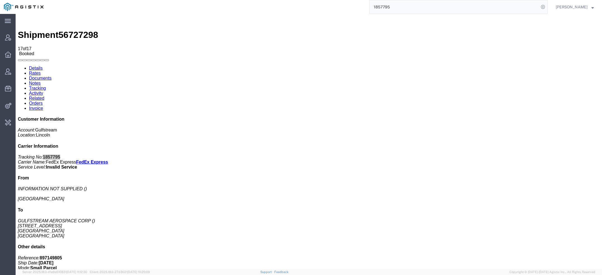
click at [215, 0] on html "main_menu Created with Sketch. Collapse Menu Account Manager Overview Vendor Ma…" at bounding box center [301, 137] width 602 height 275
paste input "464012"
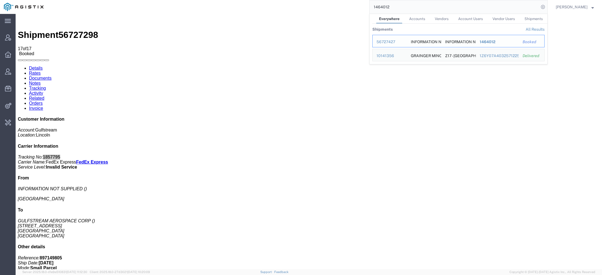
click at [387, 37] on td "Ship ID 56727427" at bounding box center [389, 41] width 35 height 13
click at [388, 41] on div "56727427" at bounding box center [389, 42] width 26 height 6
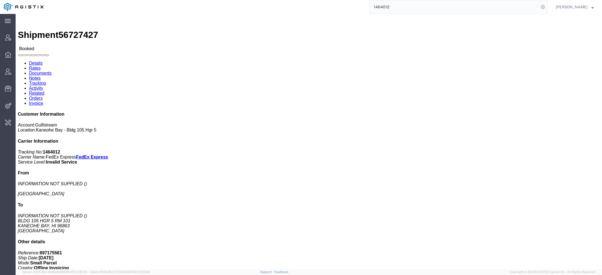
click link "Activity"
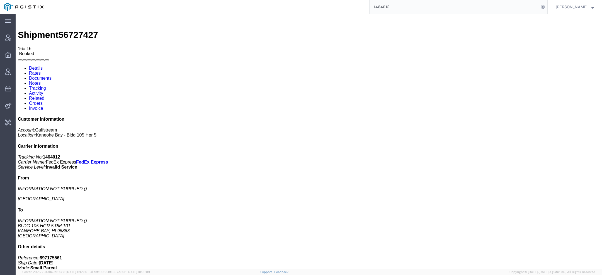
click at [403, 8] on input "1464012" at bounding box center [453, 6] width 169 height 13
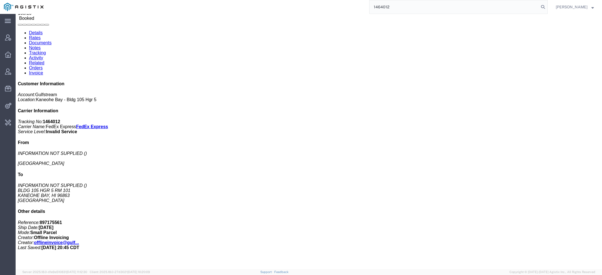
drag, startPoint x: 407, startPoint y: 10, endPoint x: 298, endPoint y: 0, distance: 109.3
click at [298, 0] on div "1464012" at bounding box center [297, 7] width 500 height 14
paste input "765174"
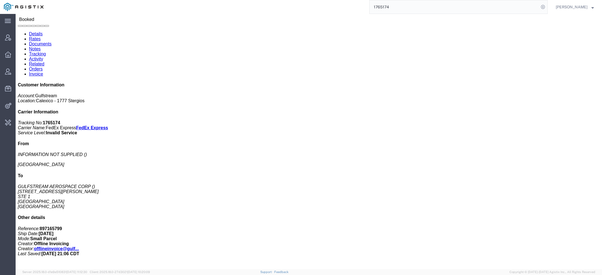
scroll to position [35, 0]
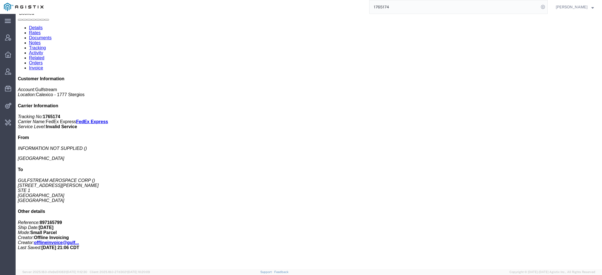
click link "Activity"
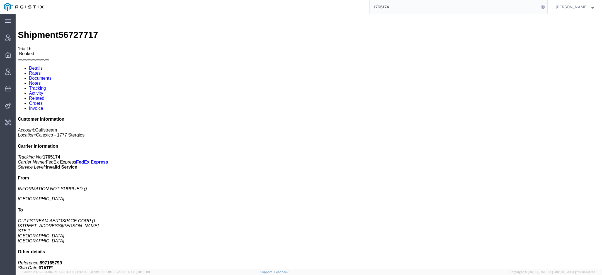
drag, startPoint x: 394, startPoint y: 5, endPoint x: 309, endPoint y: 4, distance: 85.2
click at [338, 3] on div "1765174" at bounding box center [297, 7] width 500 height 14
paste input "Pro Line Products"
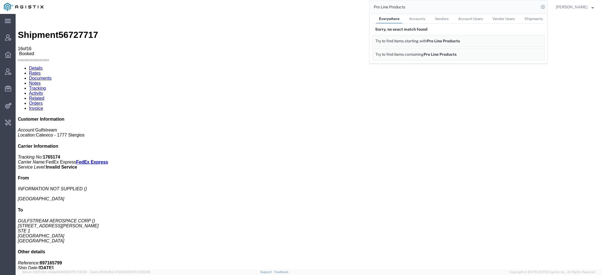
drag, startPoint x: 407, startPoint y: 7, endPoint x: 277, endPoint y: -12, distance: 131.7
click at [277, 0] on html "main_menu Created with Sketch. Collapse Menu Account Manager Overview Vendor Ma…" at bounding box center [301, 137] width 602 height 275
paste input "[EMAIL_ADDRESS][PERSON_NAME][DOMAIN_NAME]"
drag, startPoint x: 399, startPoint y: 9, endPoint x: 350, endPoint y: -6, distance: 51.3
click at [350, 0] on html "main_menu Created with Sketch. Collapse Menu Account Manager Overview Vendor Ma…" at bounding box center [301, 137] width 602 height 275
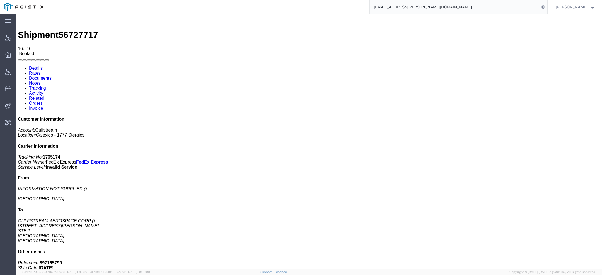
click at [399, 8] on input "[EMAIL_ADDRESS][PERSON_NAME][DOMAIN_NAME]" at bounding box center [453, 6] width 169 height 13
drag, startPoint x: 399, startPoint y: 8, endPoint x: 332, endPoint y: 6, distance: 66.3
click at [336, 7] on div "[EMAIL_ADDRESS][PERSON_NAME][DOMAIN_NAME]" at bounding box center [297, 7] width 500 height 14
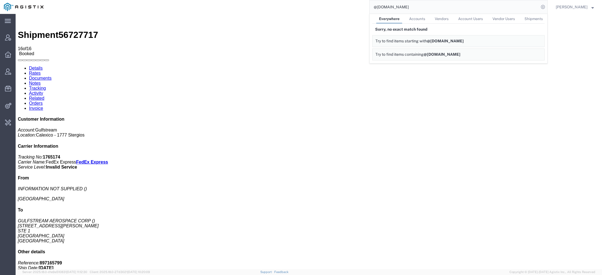
drag, startPoint x: 424, startPoint y: 8, endPoint x: 328, endPoint y: 8, distance: 95.8
click at [328, 8] on div "@prolineproductsinc.com Everywhere Accounts Vendors Account Users Vendor Users …" at bounding box center [297, 7] width 500 height 14
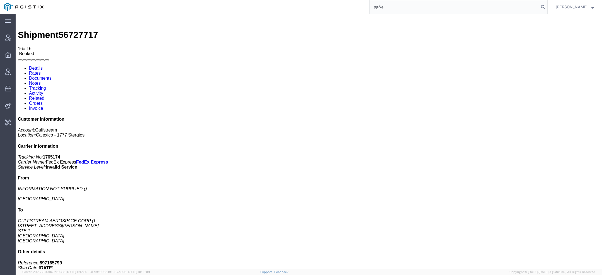
type input "pg&e"
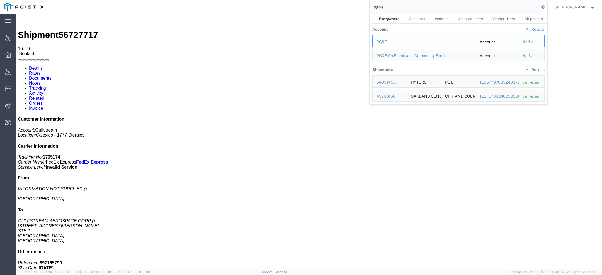
click at [387, 41] on div "PG&E" at bounding box center [423, 42] width 95 height 6
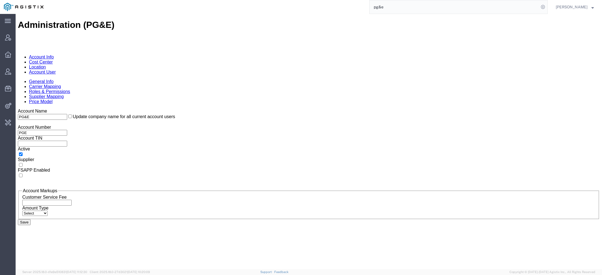
click at [56, 70] on link "Account User" at bounding box center [42, 72] width 27 height 5
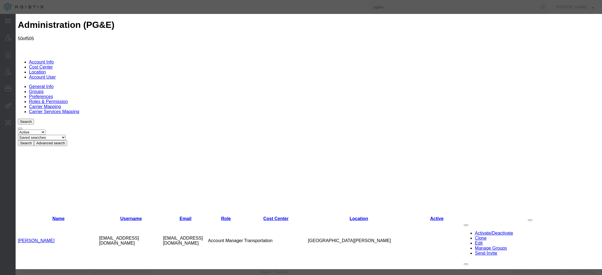
select select "COSTCENTER"
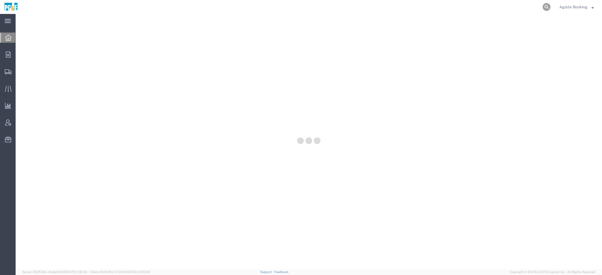
click at [545, 6] on icon at bounding box center [546, 7] width 8 height 8
paste input "56785210"
type input "56785210"
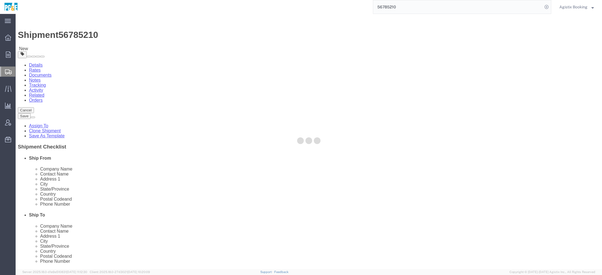
select select
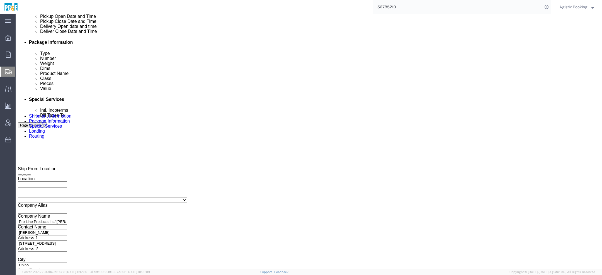
scroll to position [310, 0]
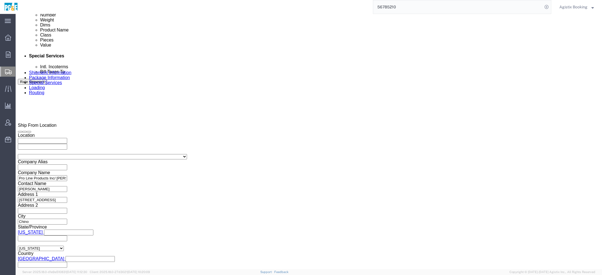
click div
click input "5:00 PM"
type input "1:00 PM"
click button "Apply"
click div
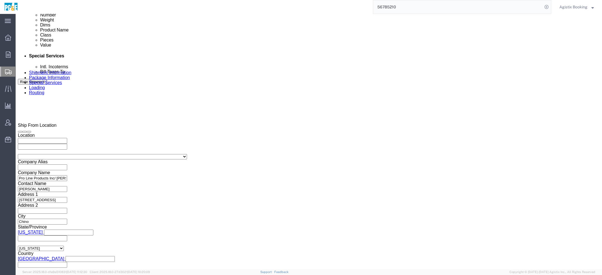
click button "Apply"
click link "Package Information"
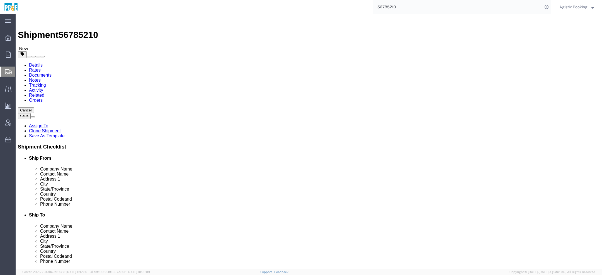
click link "Notes"
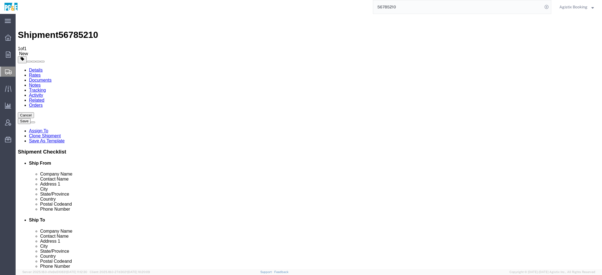
click at [37, 68] on link "Details" at bounding box center [36, 70] width 14 height 5
click link "Special Services"
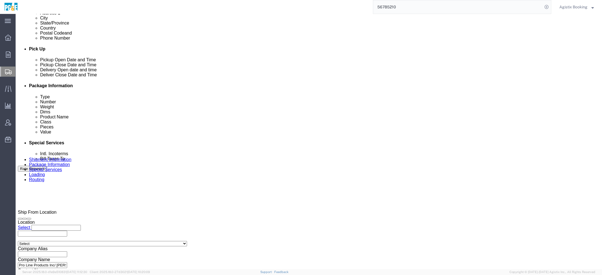
scroll to position [231, 0]
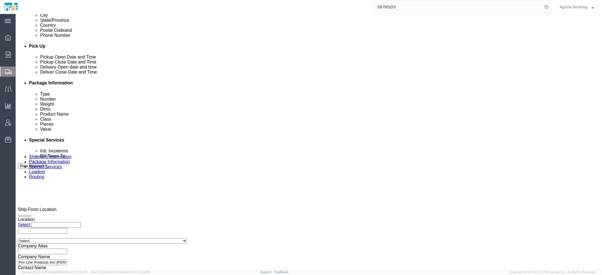
click textarea
paste textarea "Shipment #XXXXXXX has been booked. Once confirmed by the carrier, the BOL will …"
click span "56785210"
copy span "56785210"
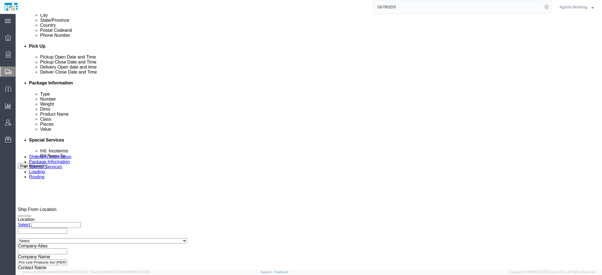
click textarea "Shipment #XXXXXXX has been booked. Once confirmed by the carrier, the BOL will …"
paste textarea "56785210"
type textarea "Shipment #56785210 has been booked. Once confirmed by the carrier, the BOL will…"
click button "Rate Shipment"
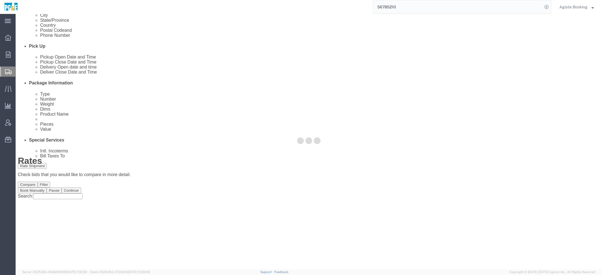
scroll to position [0, 0]
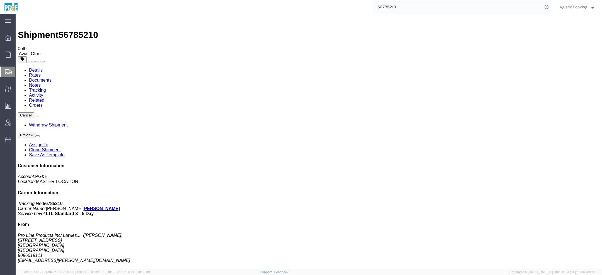
click at [41, 83] on link "Notes" at bounding box center [35, 85] width 12 height 5
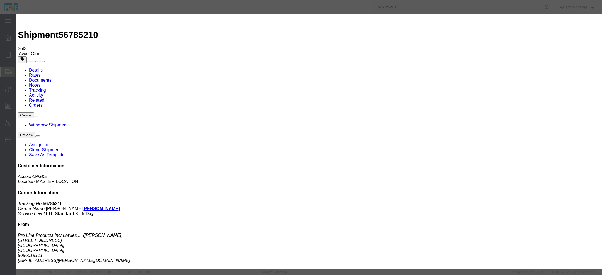
select select "SHIPMENT_NOTES"
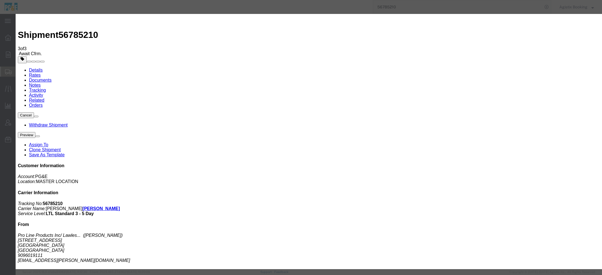
select select "PUBLIC"
type textarea "Credit Card order"
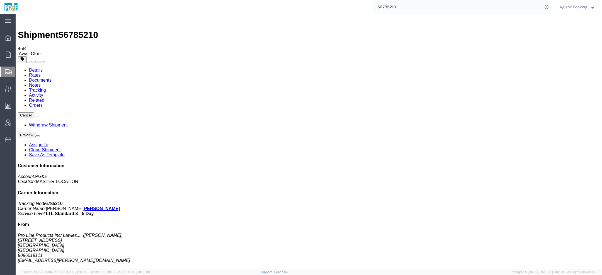
click at [574, 7] on span "Agistix Booking" at bounding box center [573, 7] width 28 height 6
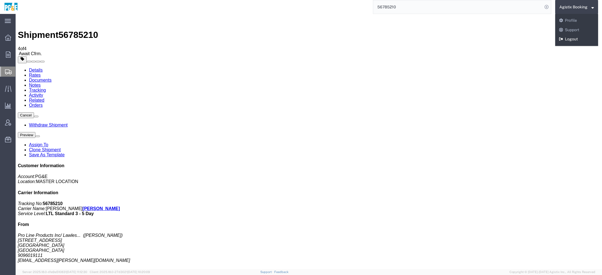
click at [572, 41] on link "Logout" at bounding box center [576, 39] width 43 height 9
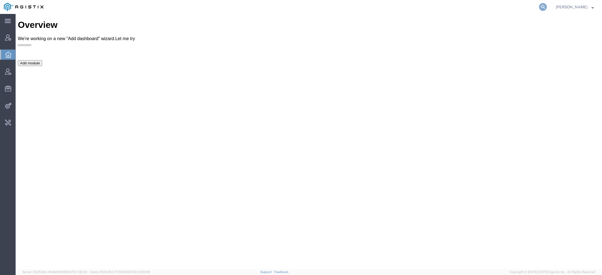
click at [542, 8] on icon at bounding box center [543, 7] width 8 height 8
paste input "56785210"
type input "56785210"
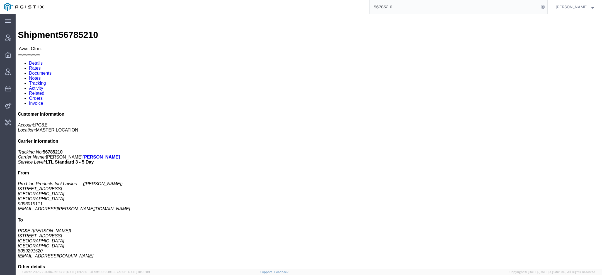
click link "Notes"
